Goal: Information Seeking & Learning: Learn about a topic

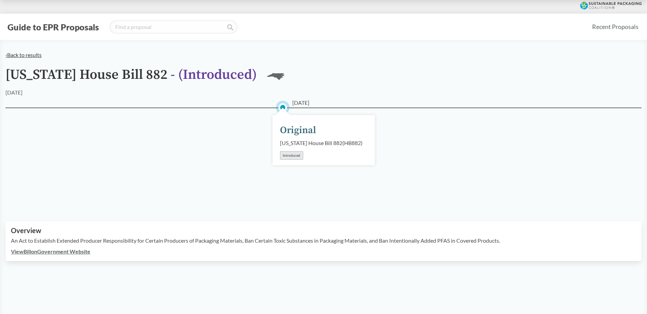
click at [27, 56] on link "‹ Back to results" at bounding box center [23, 54] width 36 height 6
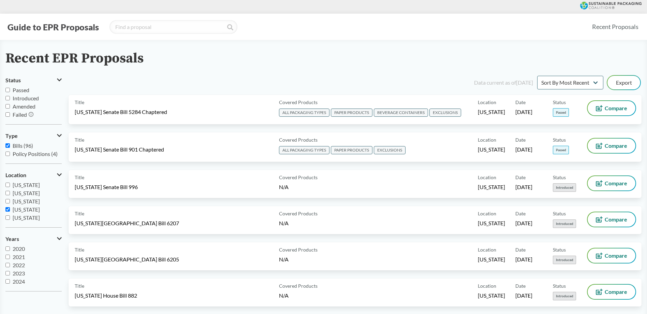
click at [6, 210] on input "[US_STATE]" at bounding box center [7, 209] width 4 height 4
checkbox input "false"
click at [9, 191] on input "[US_STATE]" at bounding box center [7, 191] width 4 height 4
checkbox input "true"
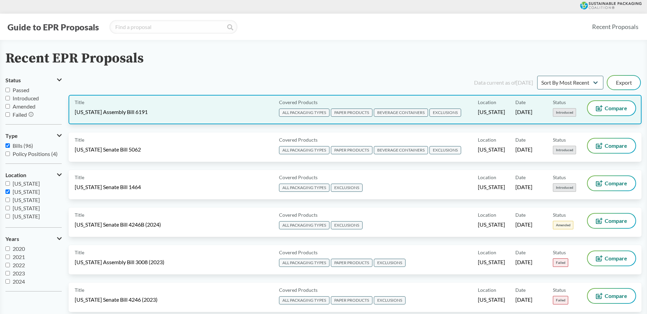
click at [255, 113] on div "Title [US_STATE] Assembly Bill 6191" at bounding box center [175, 109] width 201 height 17
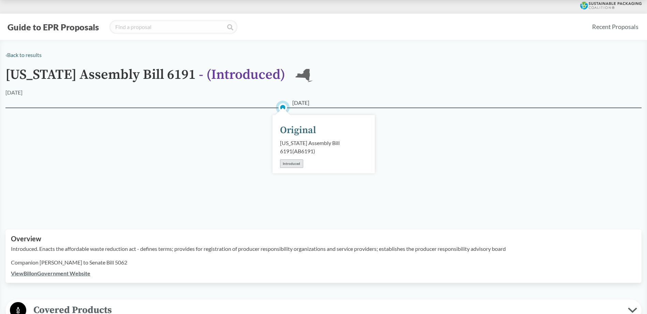
click at [25, 274] on link "View Bill on Government Website" at bounding box center [50, 273] width 79 height 6
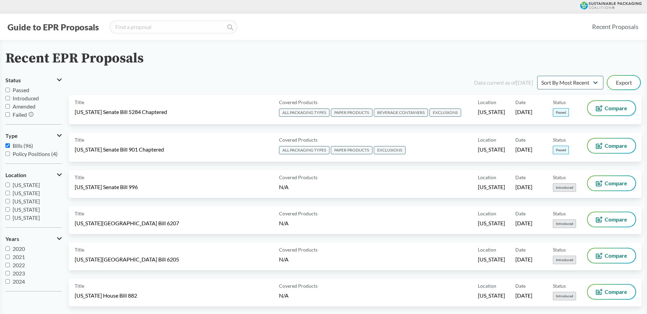
scroll to position [34, 0]
click at [7, 191] on input "[US_STATE]" at bounding box center [7, 191] width 4 height 4
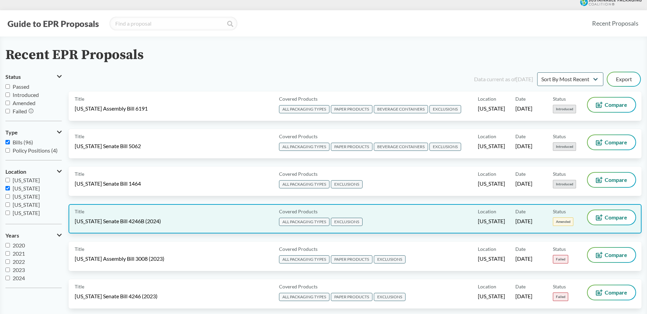
scroll to position [0, 0]
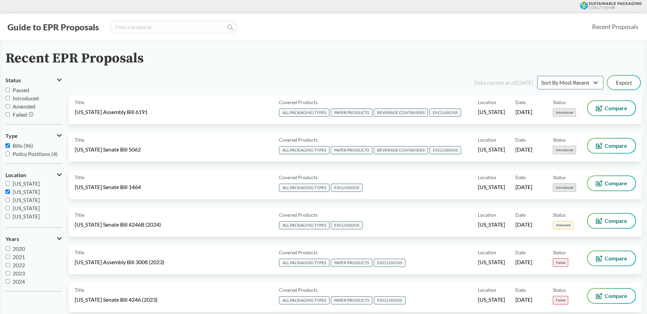
click at [16, 192] on span "[US_STATE]" at bounding box center [26, 191] width 27 height 6
click at [10, 192] on input "[US_STATE]" at bounding box center [7, 191] width 4 height 4
checkbox input "false"
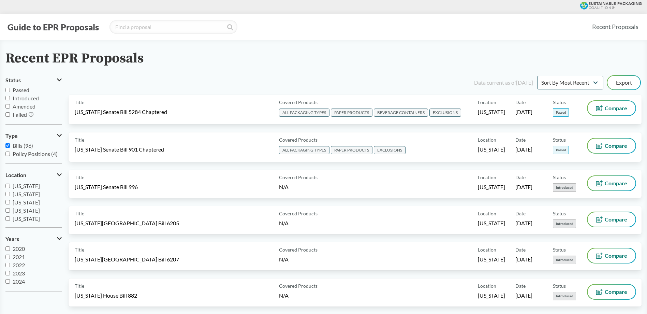
scroll to position [68, 0]
click at [6, 182] on input "[US_STATE]" at bounding box center [7, 182] width 4 height 4
checkbox input "true"
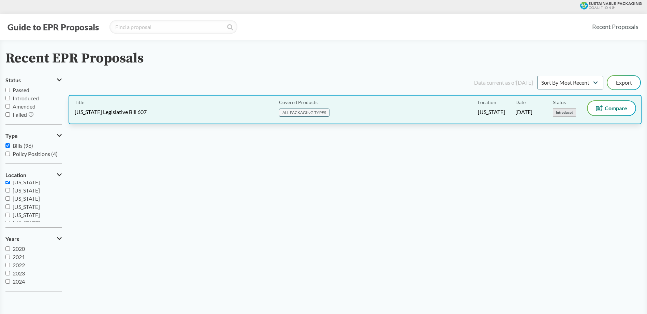
click at [439, 106] on div "Covered Products ALL PACKAGING TYPES" at bounding box center [376, 109] width 201 height 17
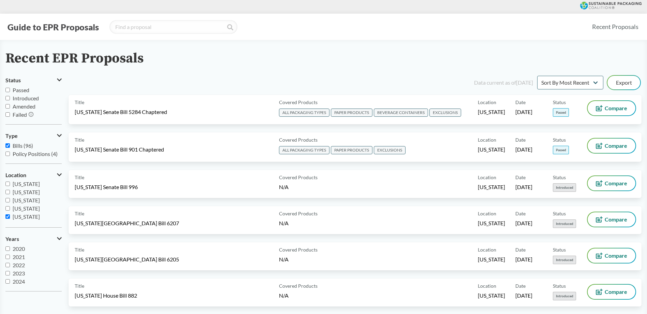
scroll to position [34, 0]
click at [8, 217] on input "[US_STATE]" at bounding box center [7, 216] width 4 height 4
checkbox input "false"
click at [7, 190] on input "[US_STATE]" at bounding box center [7, 191] width 4 height 4
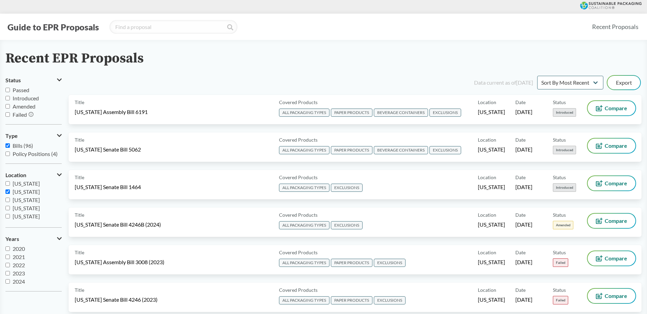
click at [9, 191] on input "[US_STATE]" at bounding box center [7, 191] width 4 height 4
checkbox input "false"
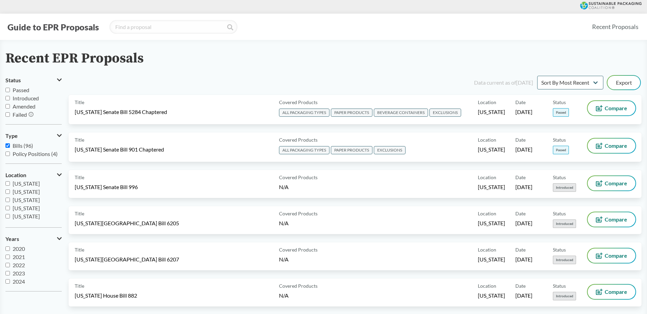
click at [9, 182] on input "[US_STATE]" at bounding box center [7, 183] width 4 height 4
checkbox input "true"
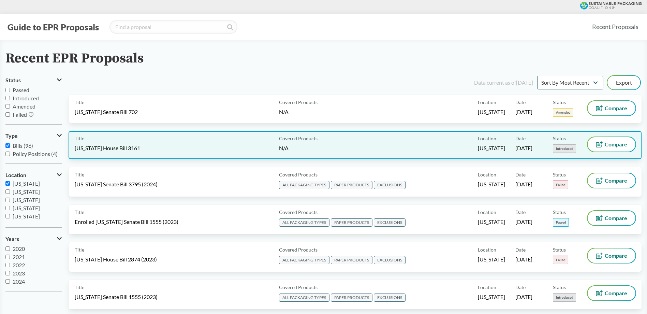
click at [348, 149] on div "Covered Products N/A" at bounding box center [376, 145] width 201 height 16
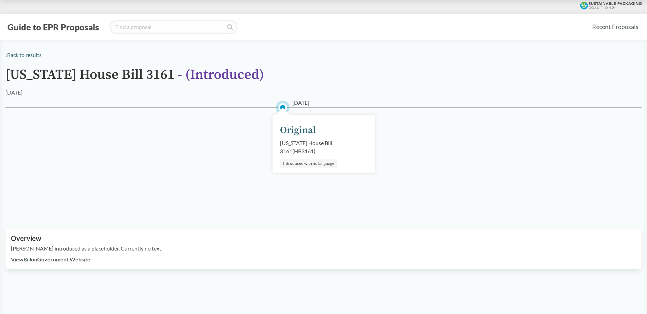
click at [73, 256] on link "View Bill on Government Website" at bounding box center [50, 259] width 79 height 6
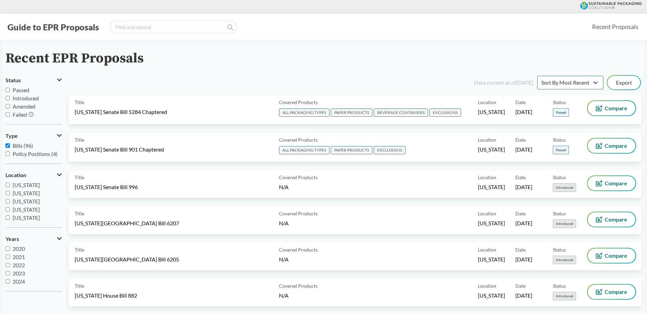
click at [6, 217] on input "[US_STATE]" at bounding box center [7, 217] width 4 height 4
checkbox input "true"
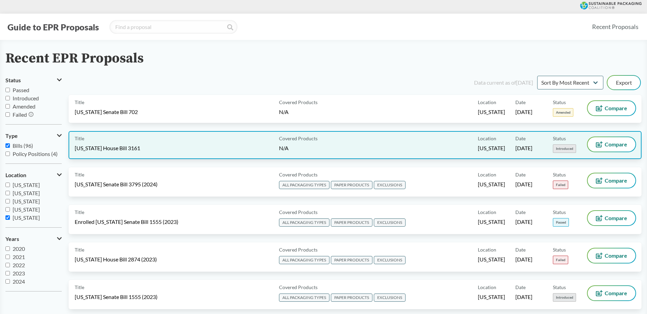
click at [190, 154] on div "Title [US_STATE] House Bill 3161 Covered Products N/A Location [US_STATE] Date …" at bounding box center [355, 145] width 573 height 28
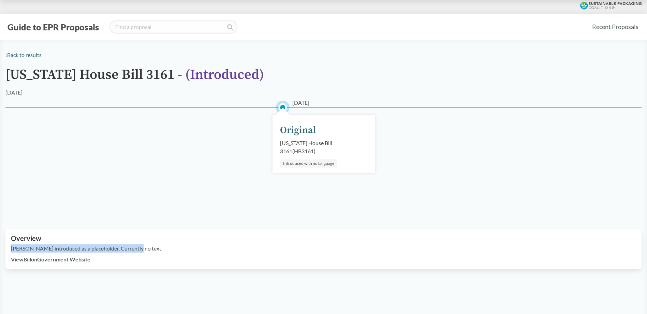
drag, startPoint x: 129, startPoint y: 242, endPoint x: 12, endPoint y: 242, distance: 116.9
click at [12, 244] on p "[PERSON_NAME] introduced as a placeholder. Currently no text." at bounding box center [323, 248] width 625 height 8
drag, startPoint x: 12, startPoint y: 242, endPoint x: 16, endPoint y: 243, distance: 3.8
copy p "[PERSON_NAME] introduced as a placeholder. Currently no text."
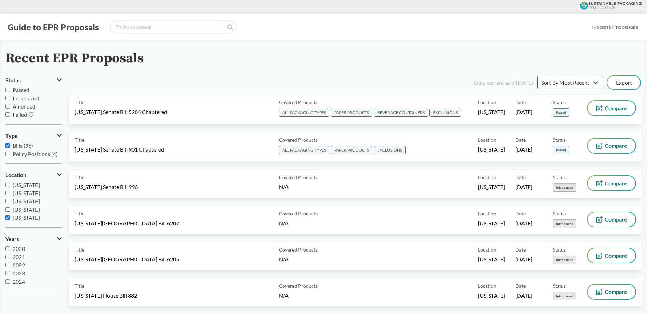
click at [7, 215] on input "[US_STATE]" at bounding box center [7, 217] width 4 height 4
checkbox input "false"
click at [6, 198] on input "[US_STATE]" at bounding box center [7, 198] width 4 height 4
checkbox input "true"
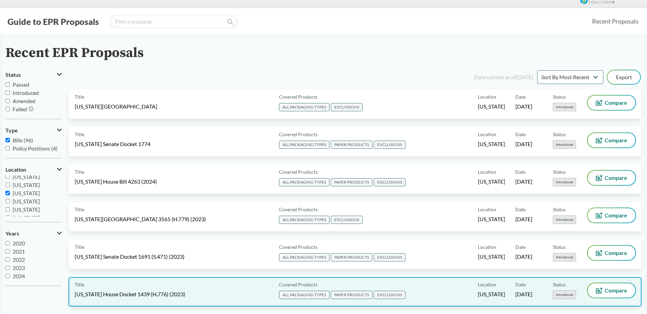
scroll to position [0, 0]
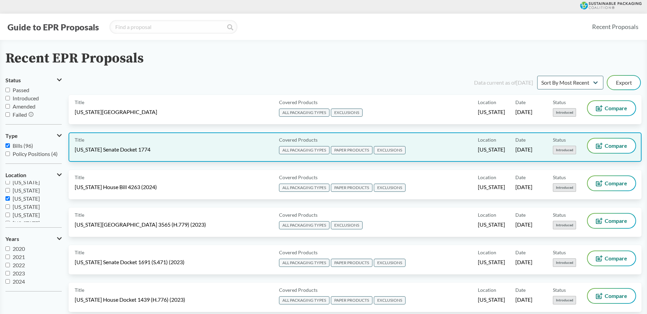
click at [425, 151] on div "Covered Products ALL PACKAGING TYPES PAPER PRODUCTS EXCLUSIONS" at bounding box center [376, 146] width 201 height 17
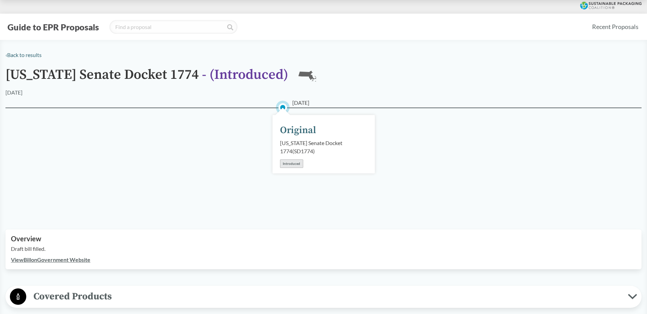
click at [83, 261] on link "View Bill on Government Website" at bounding box center [50, 259] width 79 height 6
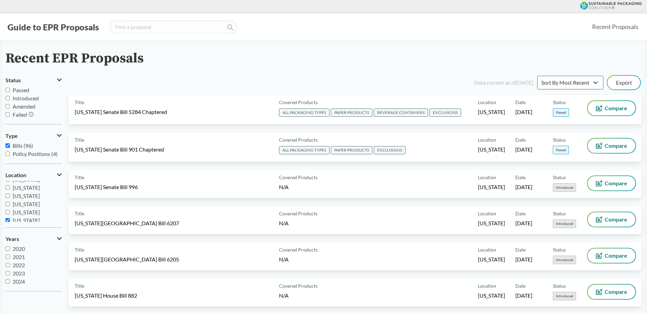
scroll to position [68, 0]
click at [7, 199] on input "[US_STATE]" at bounding box center [7, 198] width 4 height 4
checkbox input "true"
click at [7, 207] on input "[US_STATE]" at bounding box center [7, 206] width 4 height 4
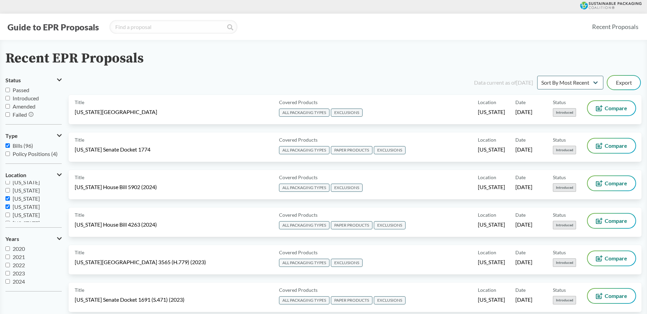
click at [7, 207] on input "[US_STATE]" at bounding box center [7, 206] width 4 height 4
checkbox input "false"
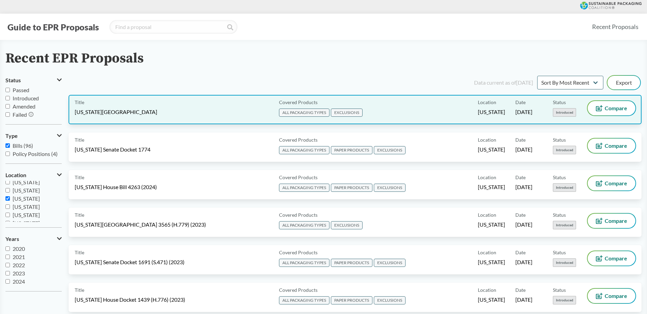
click at [173, 103] on div "Title [US_STATE][GEOGRAPHIC_DATA]" at bounding box center [175, 109] width 201 height 17
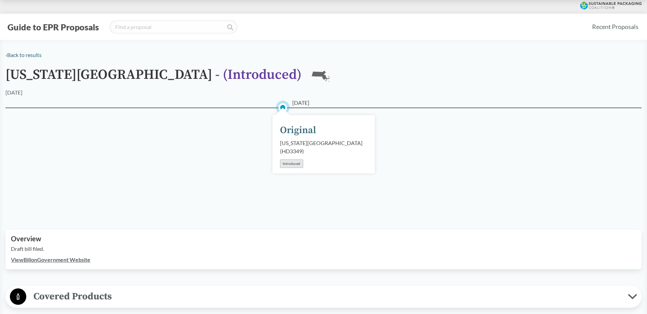
click at [85, 260] on link "View Bill on Government Website" at bounding box center [50, 259] width 79 height 6
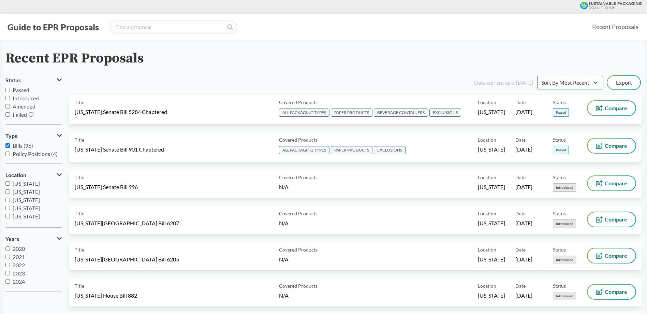
scroll to position [68, 0]
click at [6, 198] on input "[US_STATE]" at bounding box center [7, 198] width 4 height 4
checkbox input "false"
click at [11, 191] on label "[US_STATE]" at bounding box center [33, 190] width 56 height 8
click at [10, 191] on input "[US_STATE]" at bounding box center [7, 190] width 4 height 4
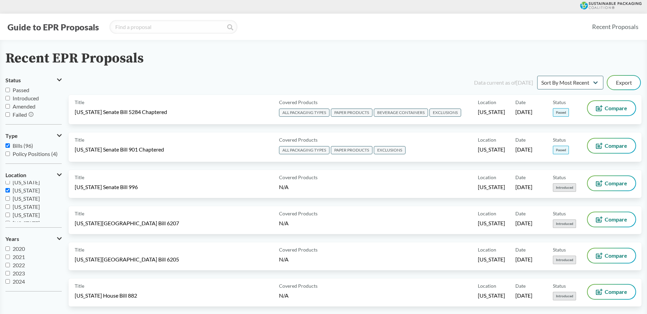
checkbox input "true"
click at [9, 198] on input "[US_STATE]" at bounding box center [7, 198] width 4 height 4
checkbox input "false"
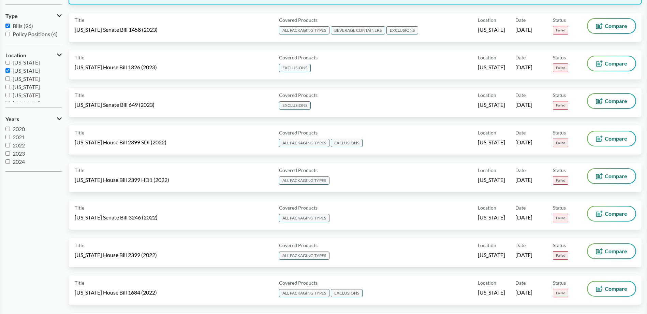
scroll to position [0, 0]
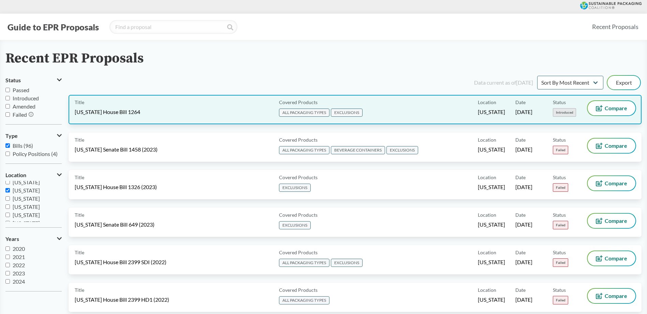
click at [224, 116] on div "Title [US_STATE] House Bill 1264" at bounding box center [175, 109] width 201 height 17
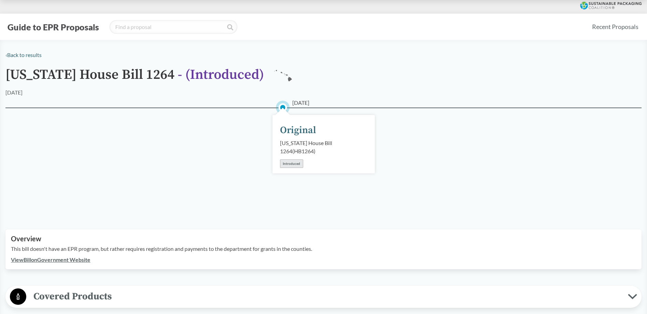
drag, startPoint x: 274, startPoint y: 258, endPoint x: 295, endPoint y: 245, distance: 24.7
click at [277, 256] on div "Overview This bill doesn't have an EPR program, but rather requires registratio…" at bounding box center [323, 249] width 636 height 40
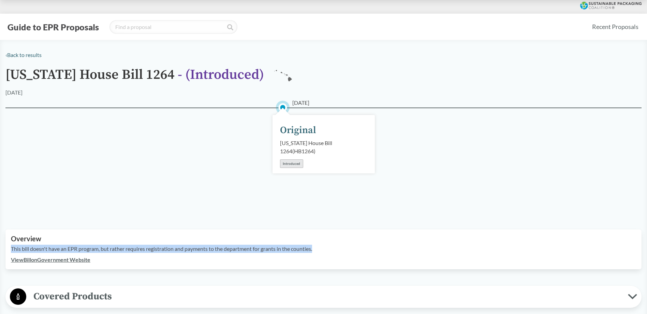
drag, startPoint x: 317, startPoint y: 241, endPoint x: 12, endPoint y: 242, distance: 305.0
click at [12, 244] on p "This bill doesn't have an EPR program, but rather requires registration and pay…" at bounding box center [323, 248] width 625 height 8
drag, startPoint x: 12, startPoint y: 242, endPoint x: 72, endPoint y: 245, distance: 60.8
copy p "This bill doesn't have an EPR program, but rather requires registration and pay…"
click at [30, 56] on link "‹ Back to results" at bounding box center [23, 54] width 36 height 6
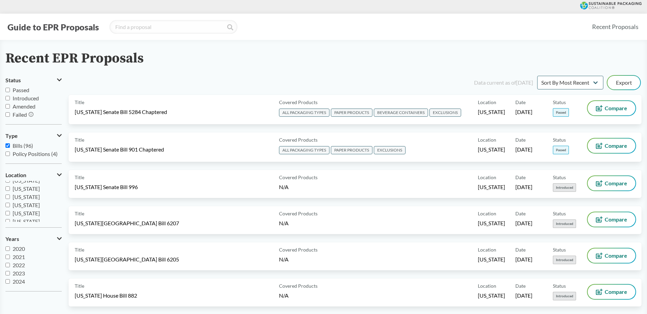
scroll to position [45, 0]
click at [7, 199] on input "[US_STATE]" at bounding box center [7, 197] width 4 height 4
checkbox input "true"
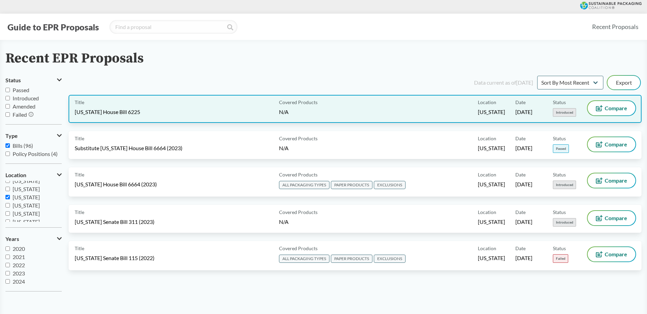
click at [225, 110] on div "Title [US_STATE] House Bill 6225" at bounding box center [175, 109] width 201 height 16
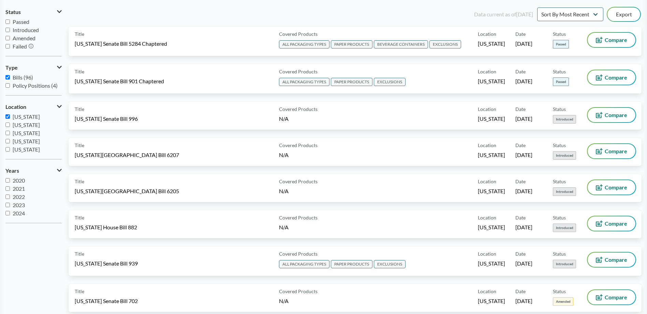
scroll to position [45, 0]
click at [8, 137] on input "[US_STATE]" at bounding box center [7, 137] width 4 height 4
checkbox input "true"
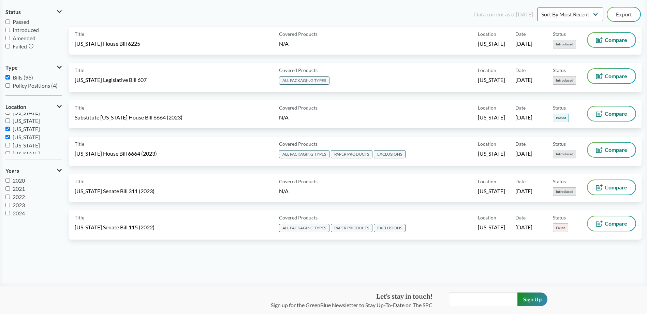
click at [9, 131] on input "[US_STATE]" at bounding box center [7, 128] width 4 height 4
checkbox input "false"
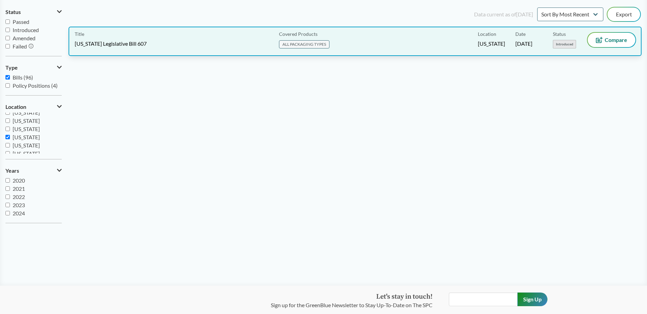
click at [221, 42] on div "Title [US_STATE] Legislative Bill 607" at bounding box center [175, 41] width 201 height 17
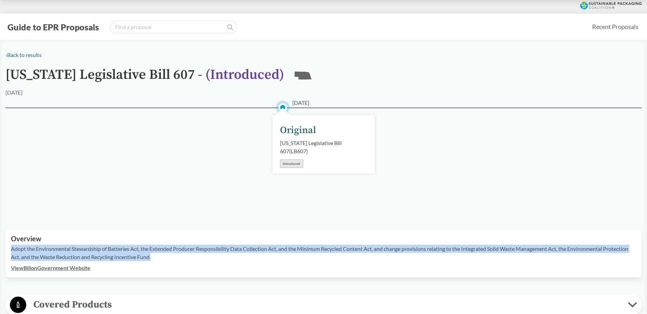
drag, startPoint x: 186, startPoint y: 257, endPoint x: 11, endPoint y: 248, distance: 175.4
click at [11, 248] on div "Overview Adopt the Environmental Stewardship of Batteries Act, the Extended Pro…" at bounding box center [323, 253] width 636 height 48
copy p "Adopt the Environmental Stewardship of Batteries Act, the Extended Producer Res…"
click at [65, 267] on link "View Bill on Government Website" at bounding box center [50, 267] width 79 height 6
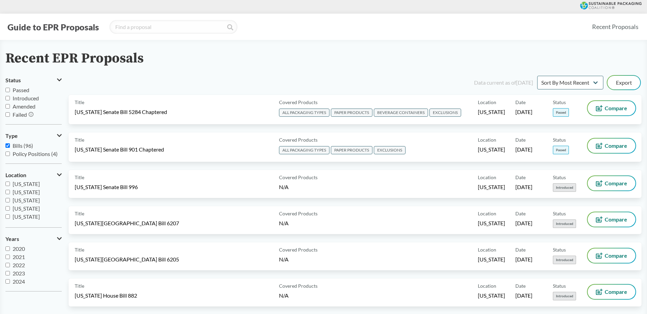
scroll to position [79, 0]
click at [7, 203] on input "[US_STATE]" at bounding box center [7, 203] width 4 height 4
checkbox input "true"
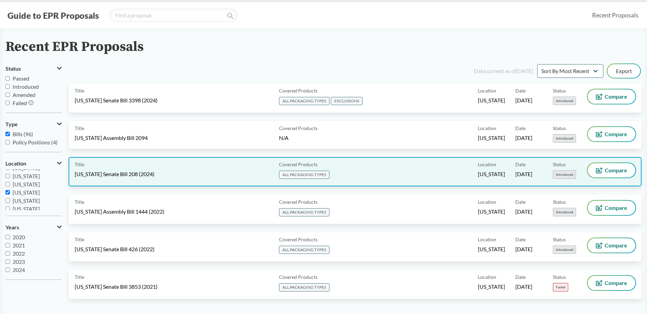
scroll to position [0, 0]
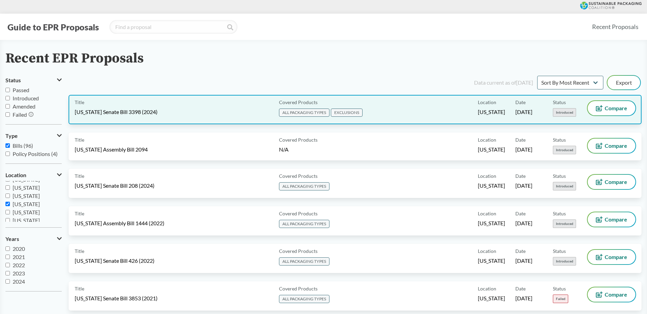
click at [413, 102] on div "Covered Products ALL PACKAGING TYPES EXCLUSIONS" at bounding box center [376, 109] width 201 height 17
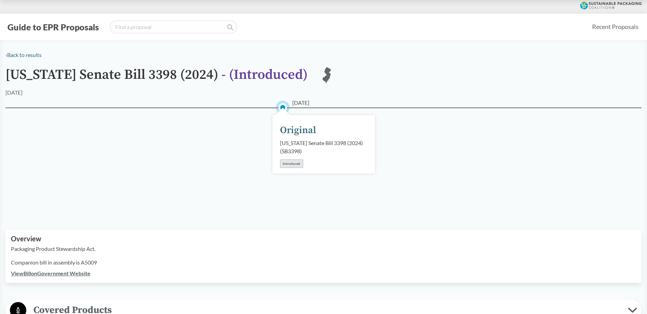
click at [89, 274] on link "View Bill on Government Website" at bounding box center [50, 273] width 79 height 6
